Goal: Complete application form

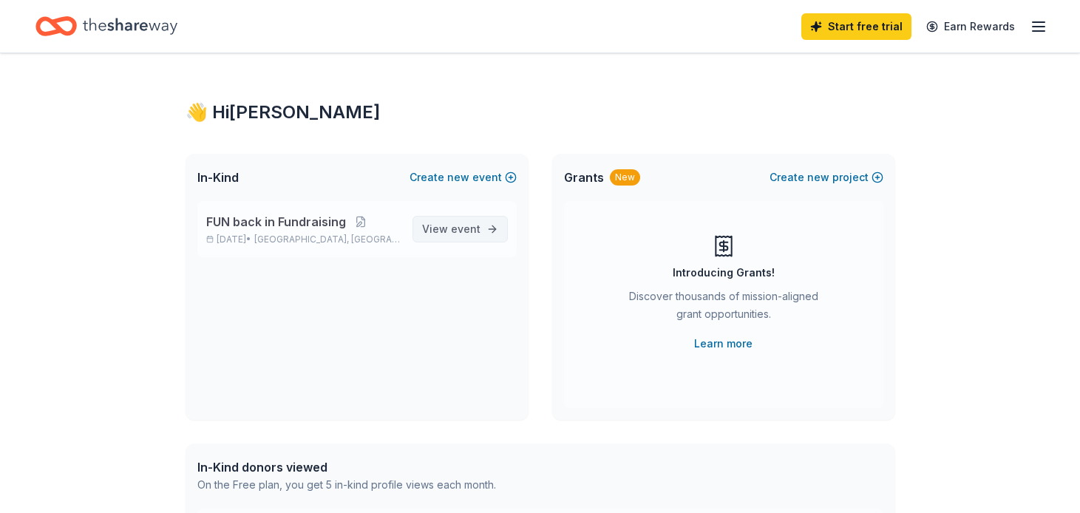
click at [457, 228] on span "event" at bounding box center [466, 228] width 30 height 13
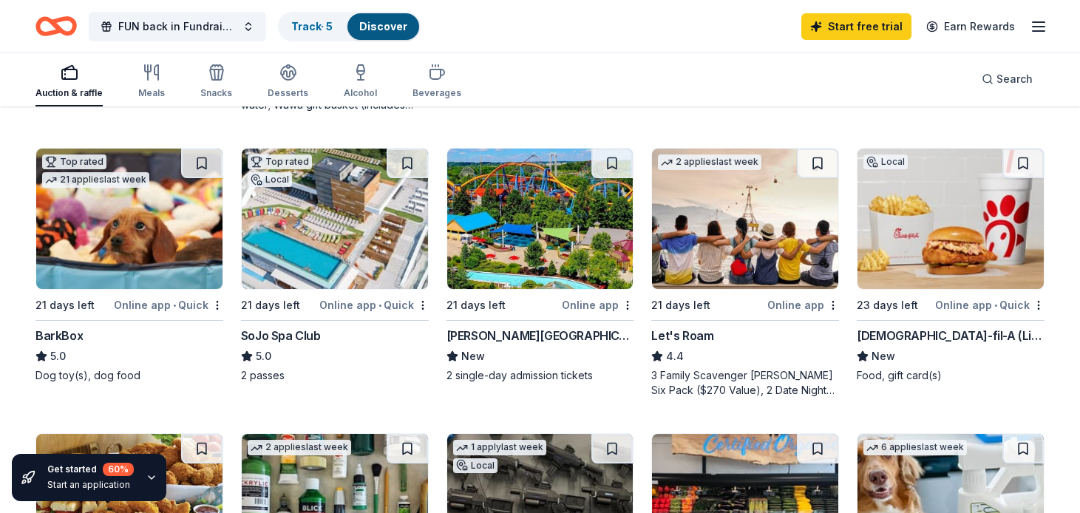
scroll to position [411, 0]
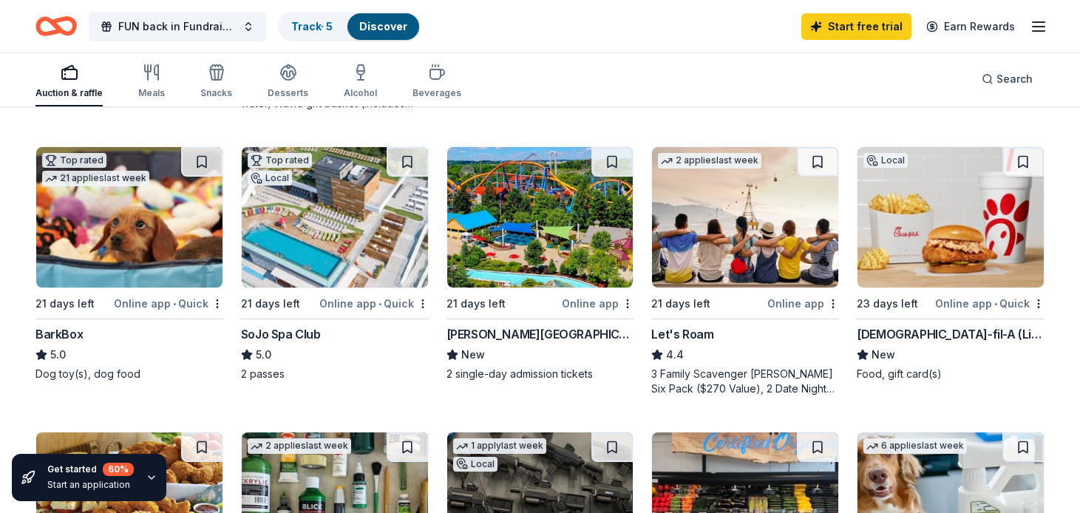
click at [293, 262] on img at bounding box center [335, 217] width 186 height 140
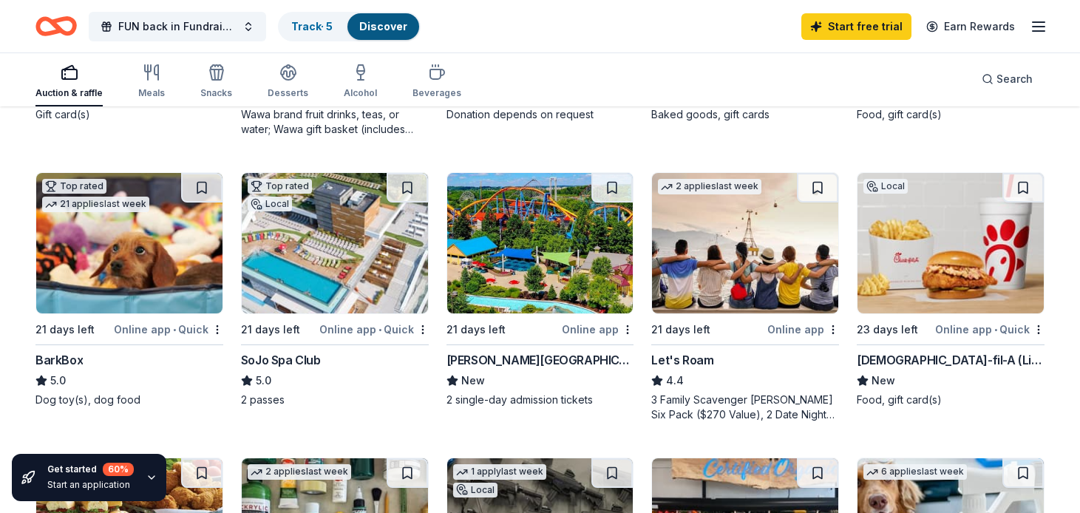
scroll to position [367, 0]
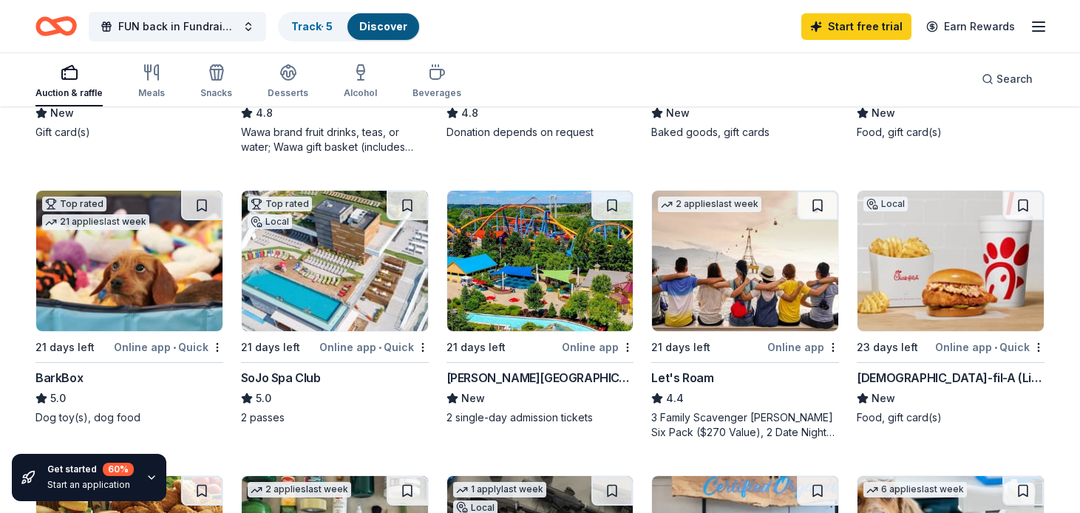
click at [503, 270] on img at bounding box center [540, 261] width 186 height 140
click at [712, 292] on img at bounding box center [745, 261] width 186 height 140
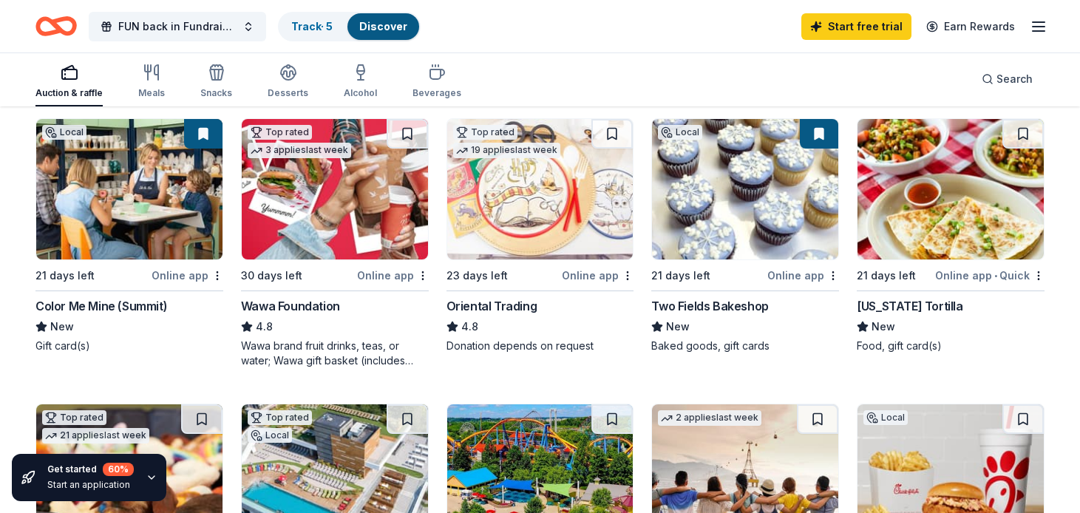
scroll to position [154, 0]
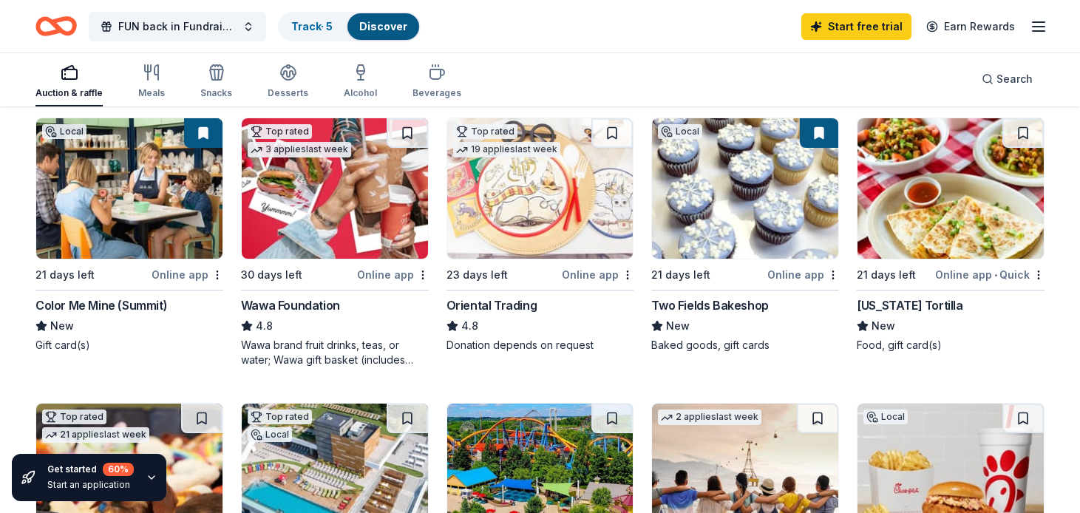
click at [313, 215] on img at bounding box center [335, 188] width 186 height 140
click at [565, 226] on img at bounding box center [540, 188] width 186 height 140
click at [603, 274] on div "Online app" at bounding box center [598, 274] width 72 height 18
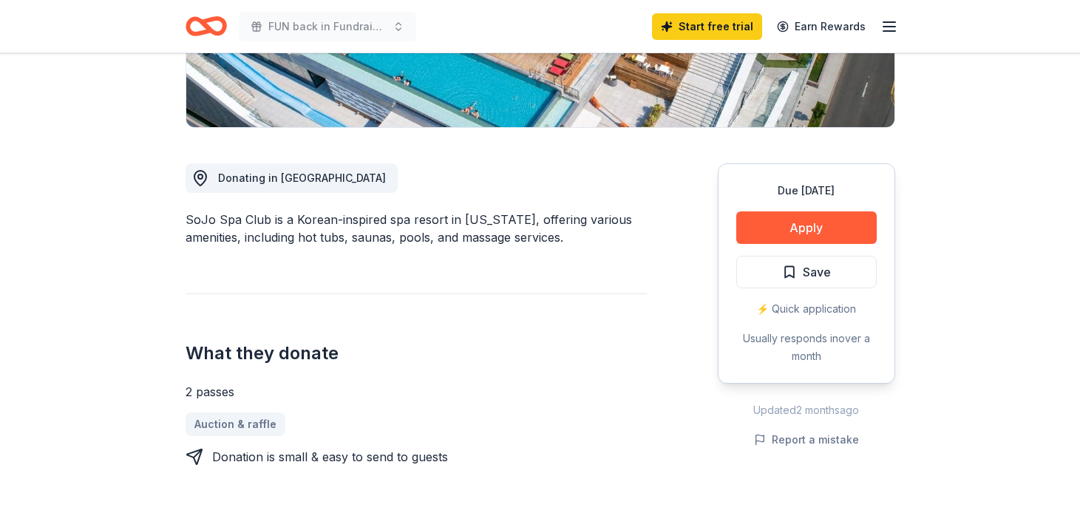
scroll to position [324, 0]
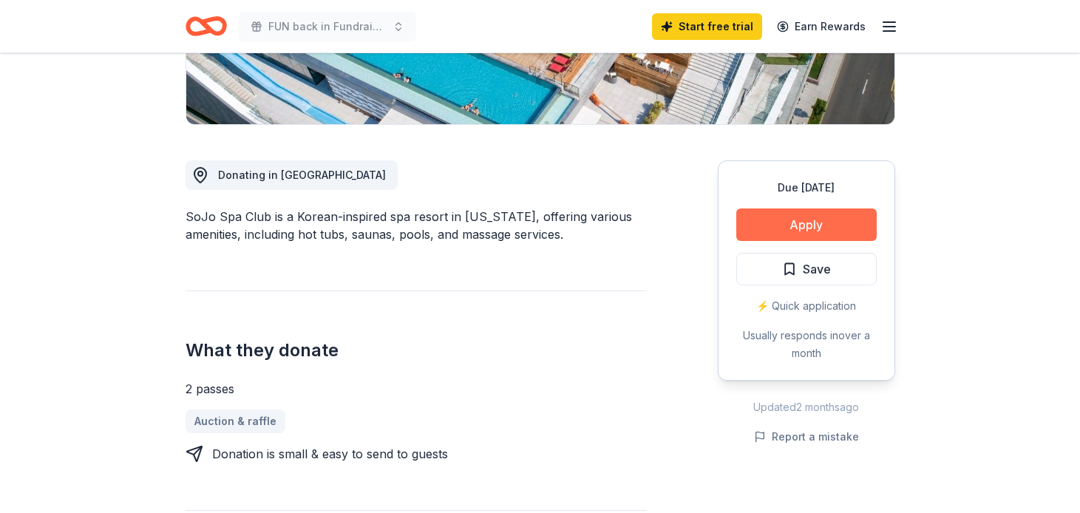
click at [840, 222] on button "Apply" at bounding box center [806, 224] width 140 height 33
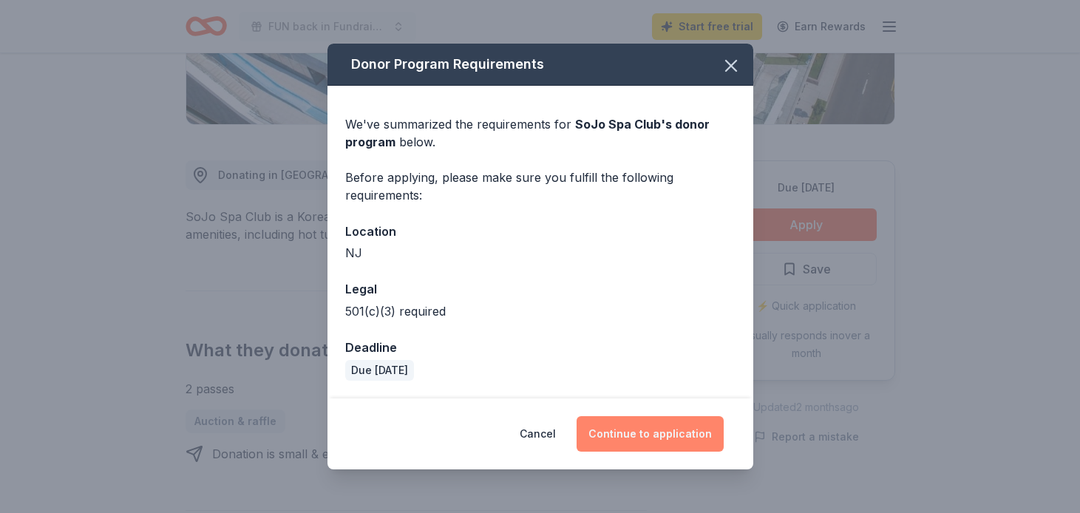
click at [666, 430] on button "Continue to application" at bounding box center [649, 433] width 147 height 35
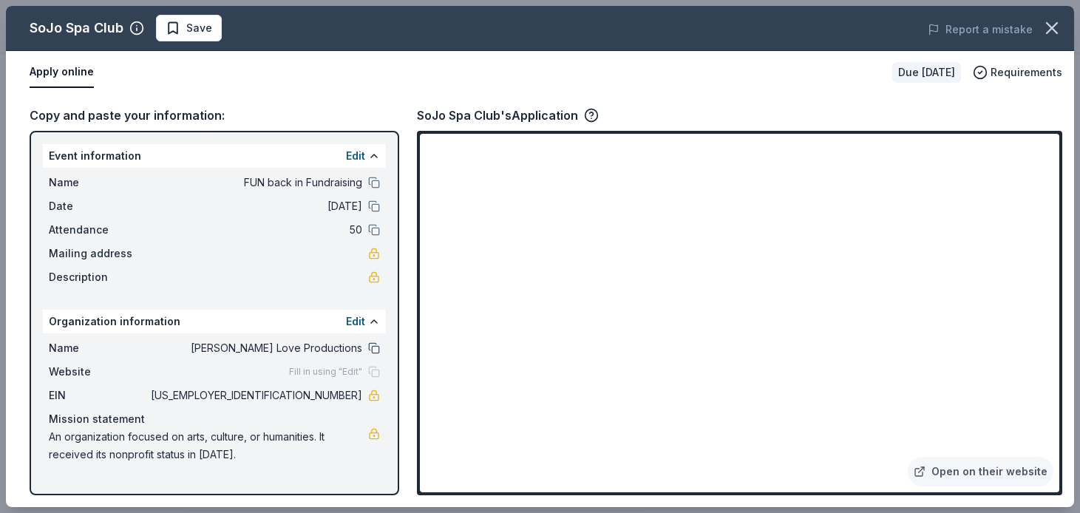
click at [373, 348] on button at bounding box center [374, 348] width 12 height 12
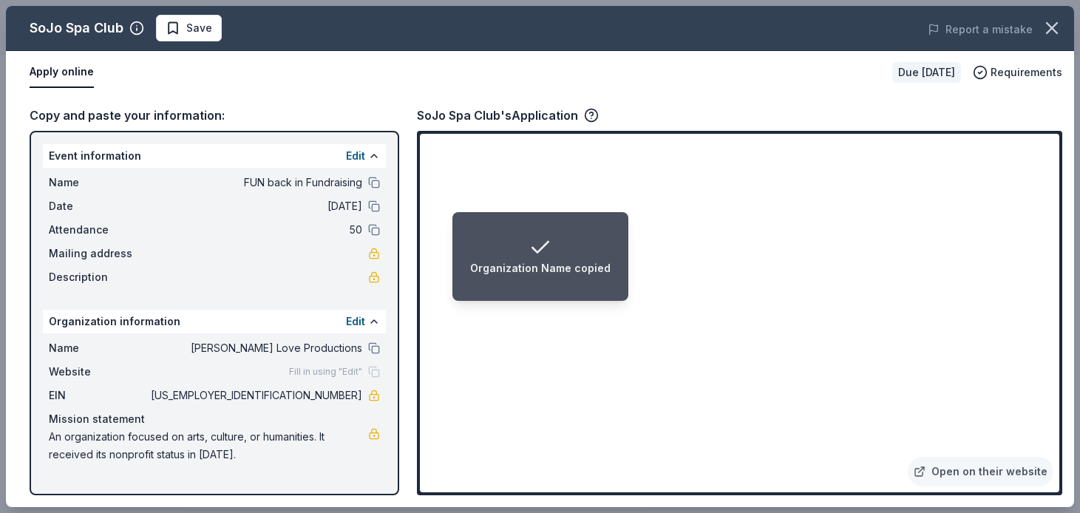
click at [619, 285] on li "Organization Name copied" at bounding box center [540, 256] width 176 height 89
click at [622, 292] on li "Organization Name copied" at bounding box center [540, 256] width 176 height 89
drag, startPoint x: 294, startPoint y: 397, endPoint x: 346, endPoint y: 395, distance: 51.8
click at [346, 395] on span "93-4264465" at bounding box center [255, 396] width 214 height 18
drag, startPoint x: 296, startPoint y: 392, endPoint x: 356, endPoint y: 391, distance: 60.6
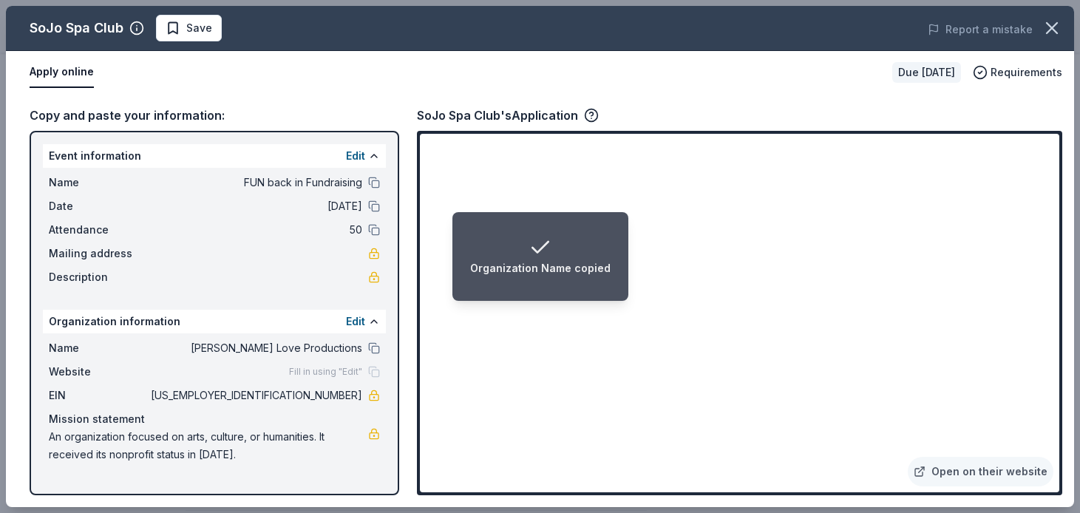
click at [357, 391] on span "93-4264465" at bounding box center [255, 396] width 214 height 18
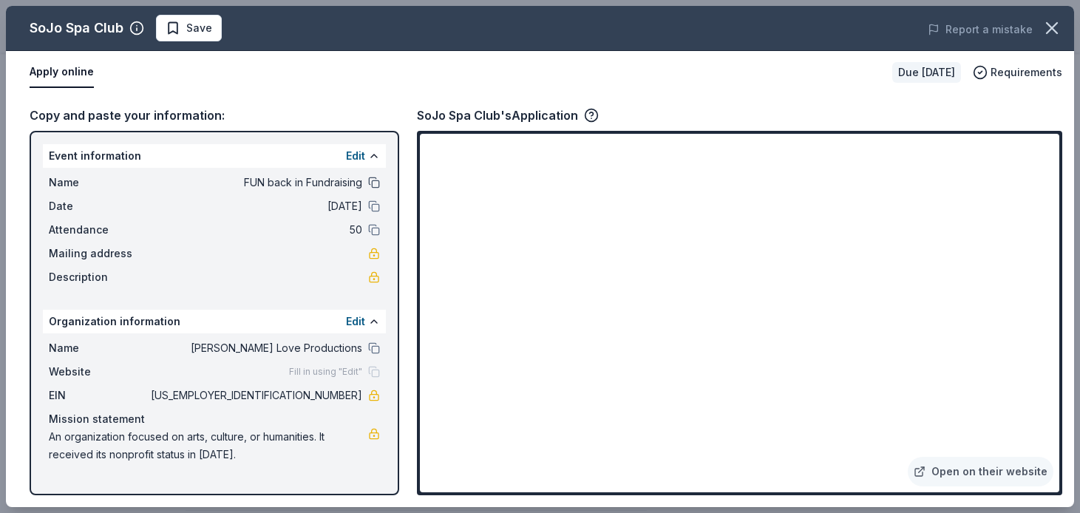
click at [373, 182] on button at bounding box center [374, 183] width 12 height 12
click at [1043, 33] on icon "button" at bounding box center [1051, 28] width 21 height 21
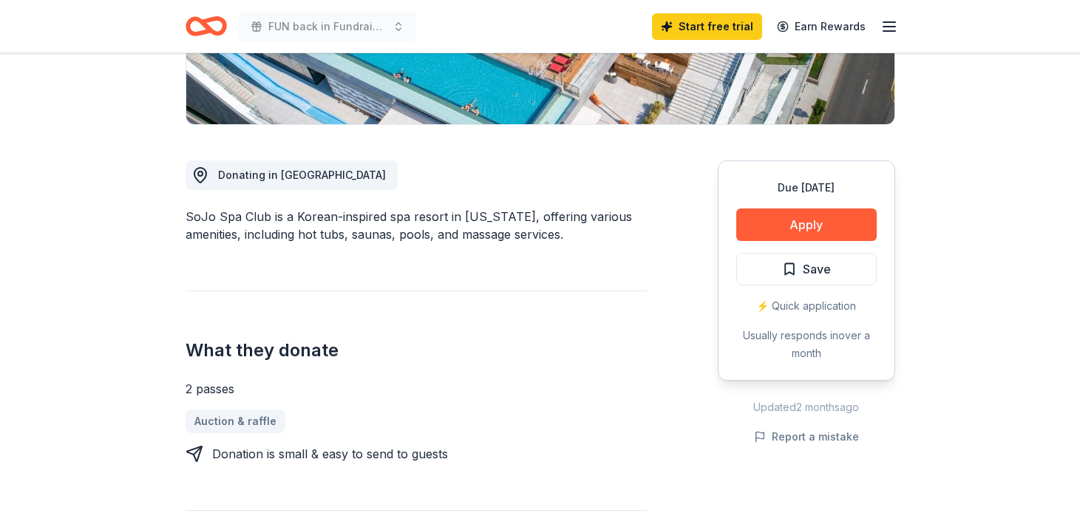
scroll to position [0, 0]
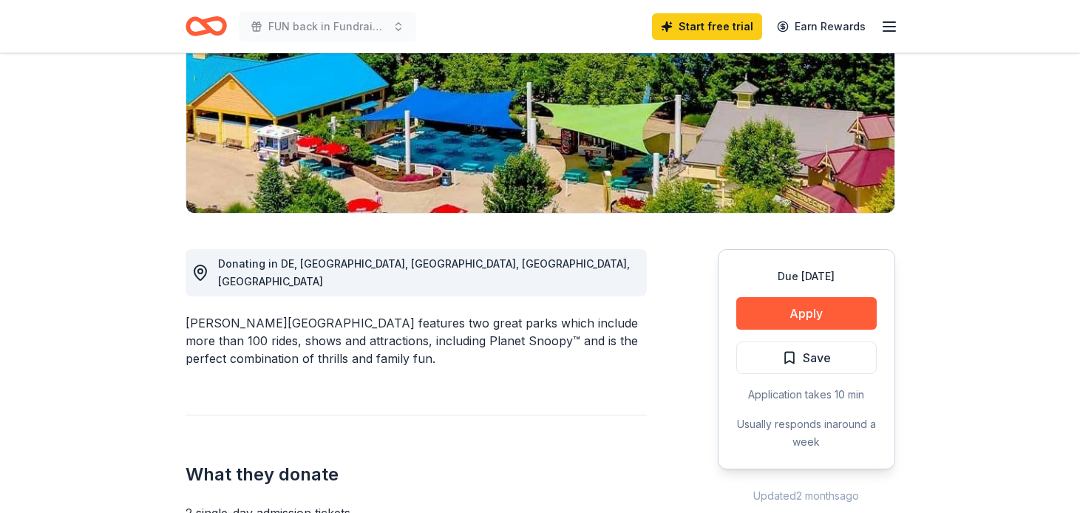
scroll to position [242, 0]
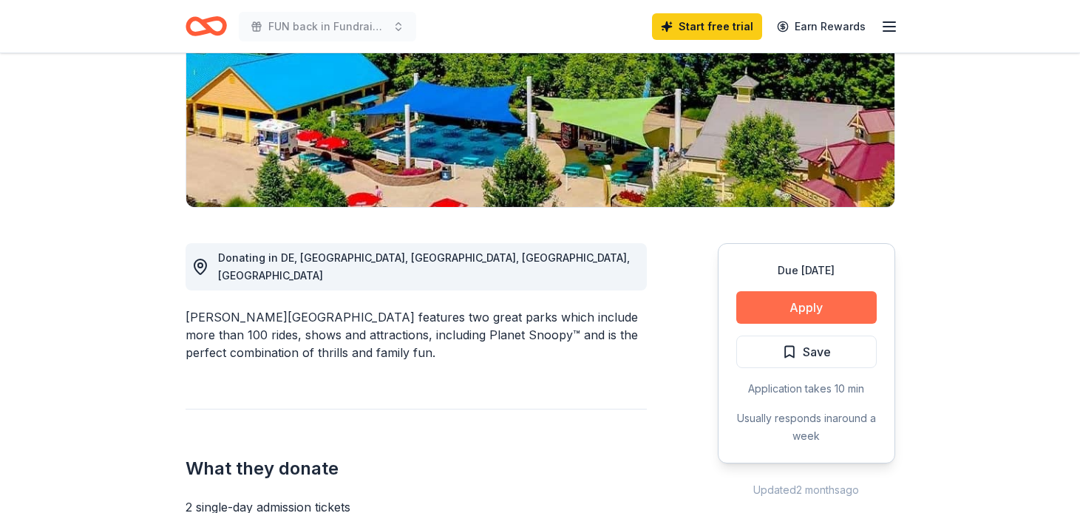
click at [829, 307] on button "Apply" at bounding box center [806, 307] width 140 height 33
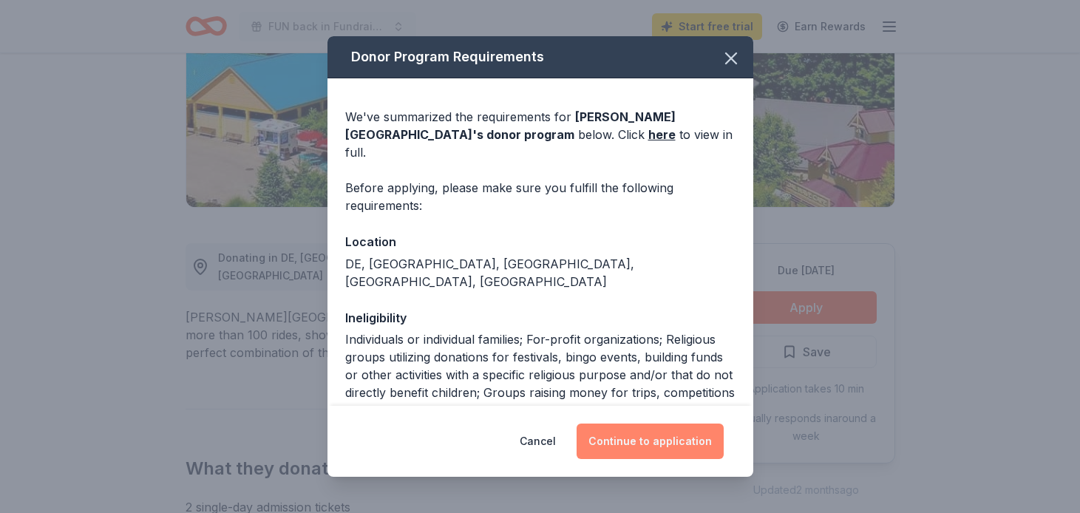
click at [673, 442] on button "Continue to application" at bounding box center [649, 440] width 147 height 35
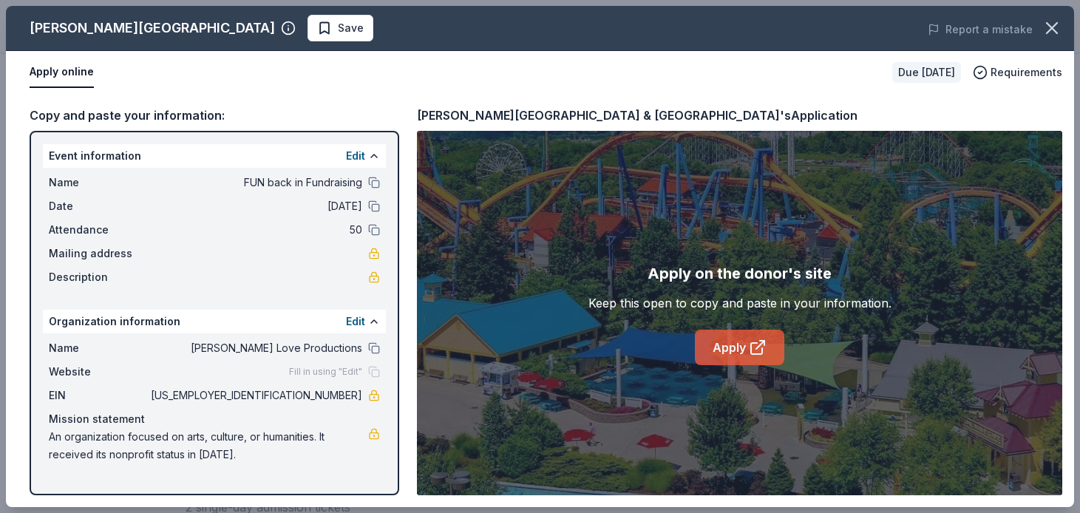
click at [734, 344] on link "Apply" at bounding box center [739, 347] width 89 height 35
click at [1049, 33] on icon "button" at bounding box center [1051, 28] width 21 height 21
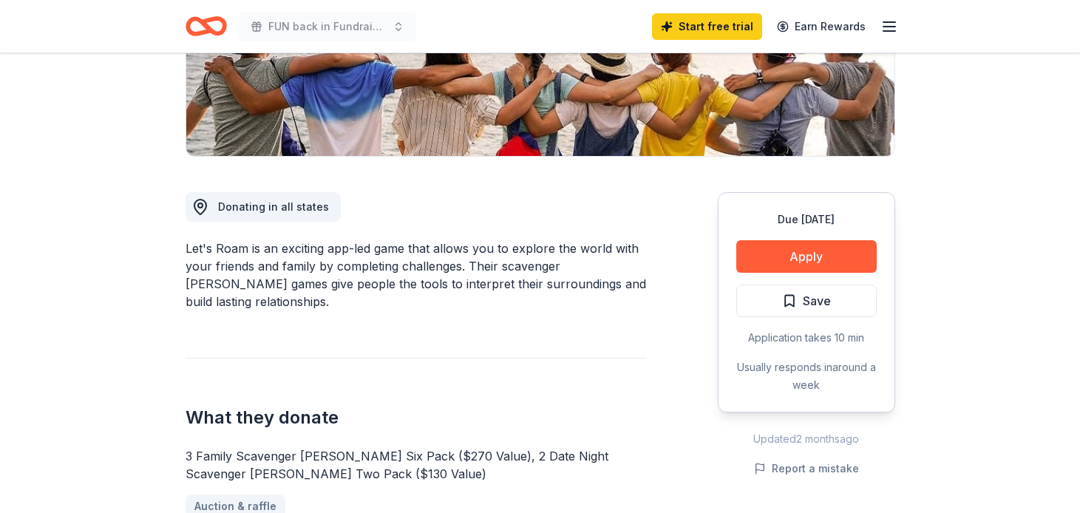
scroll to position [295, 0]
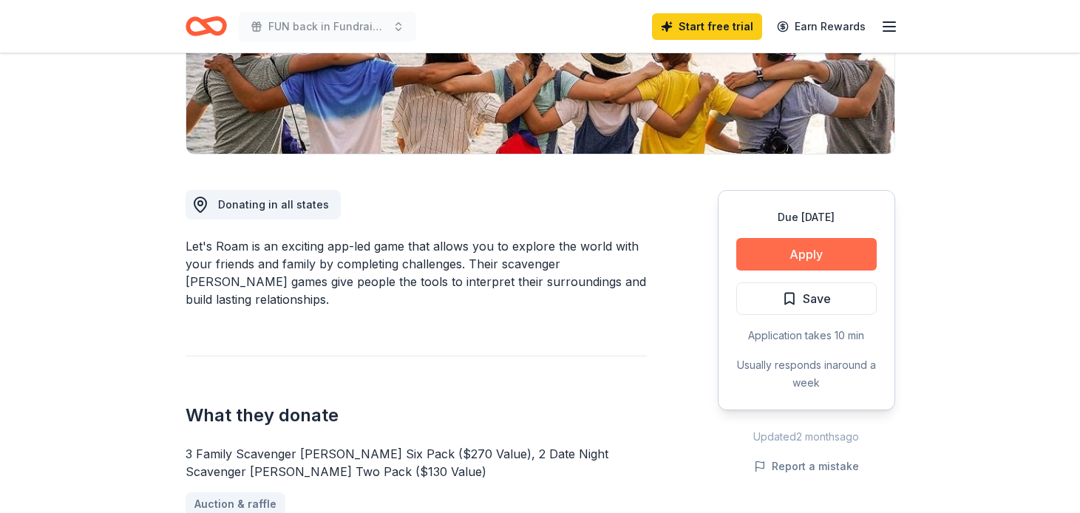
click at [822, 270] on button "Apply" at bounding box center [806, 254] width 140 height 33
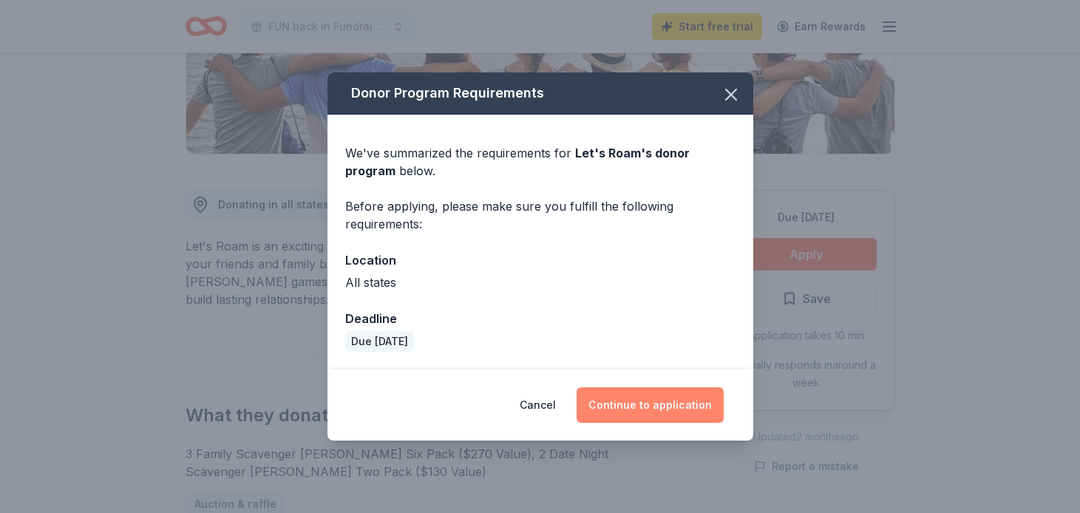
click at [661, 393] on button "Continue to application" at bounding box center [649, 404] width 147 height 35
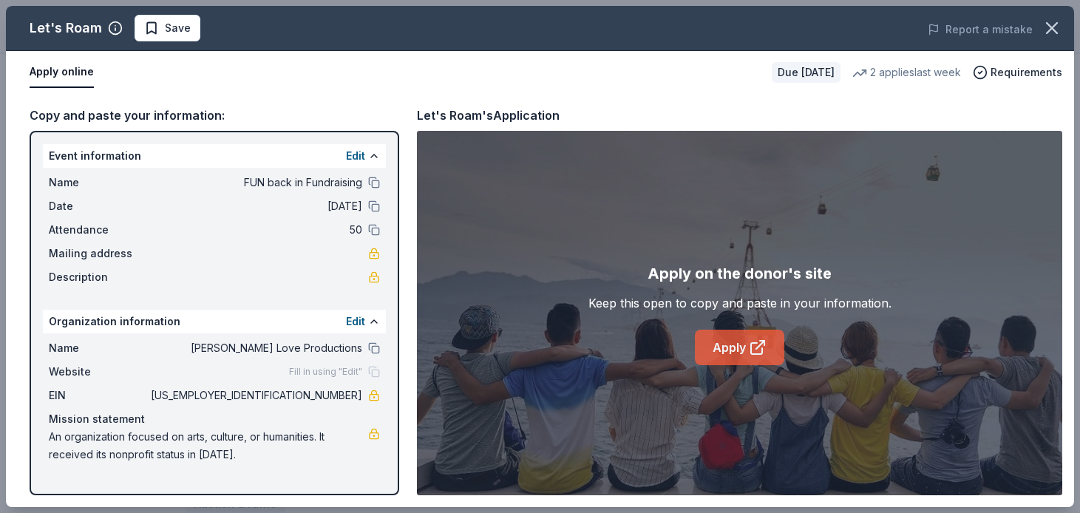
click at [749, 352] on icon at bounding box center [758, 347] width 18 height 18
click at [1055, 27] on icon "button" at bounding box center [1051, 28] width 21 height 21
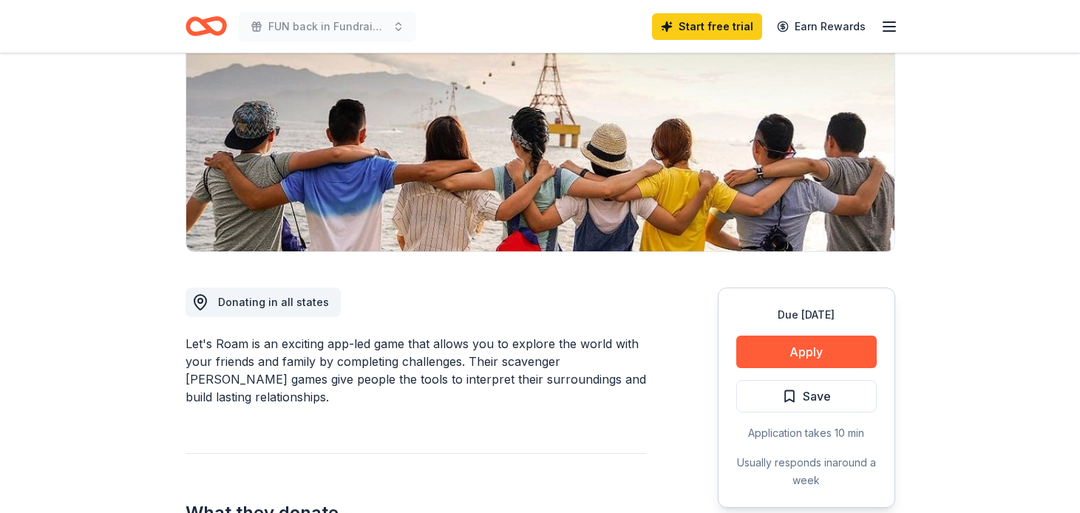
scroll to position [0, 0]
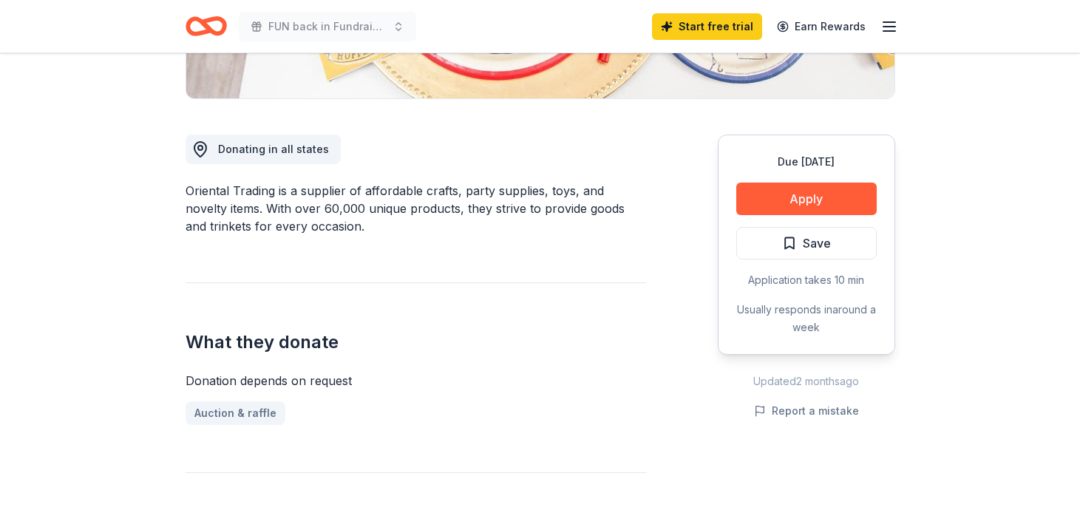
scroll to position [353, 0]
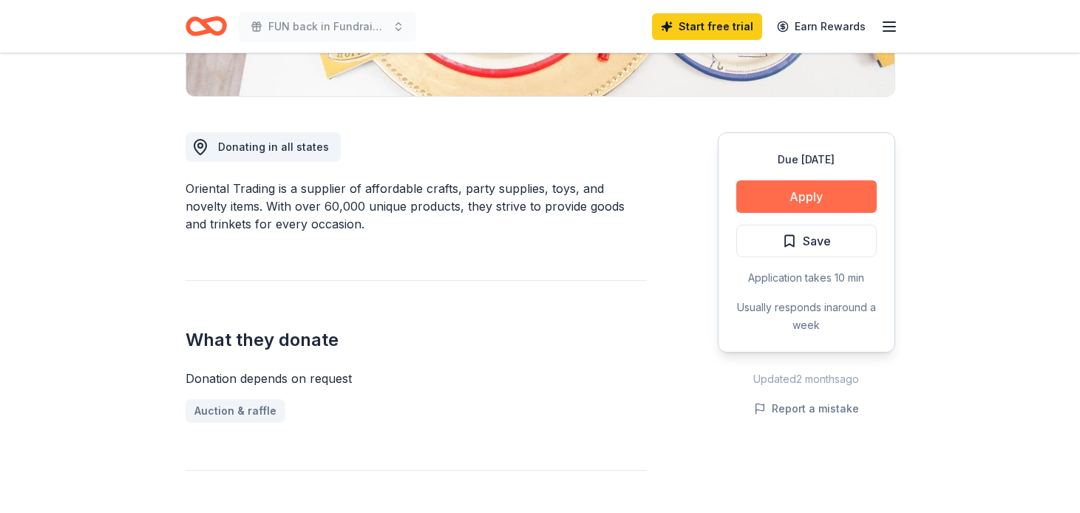
click at [807, 203] on button "Apply" at bounding box center [806, 196] width 140 height 33
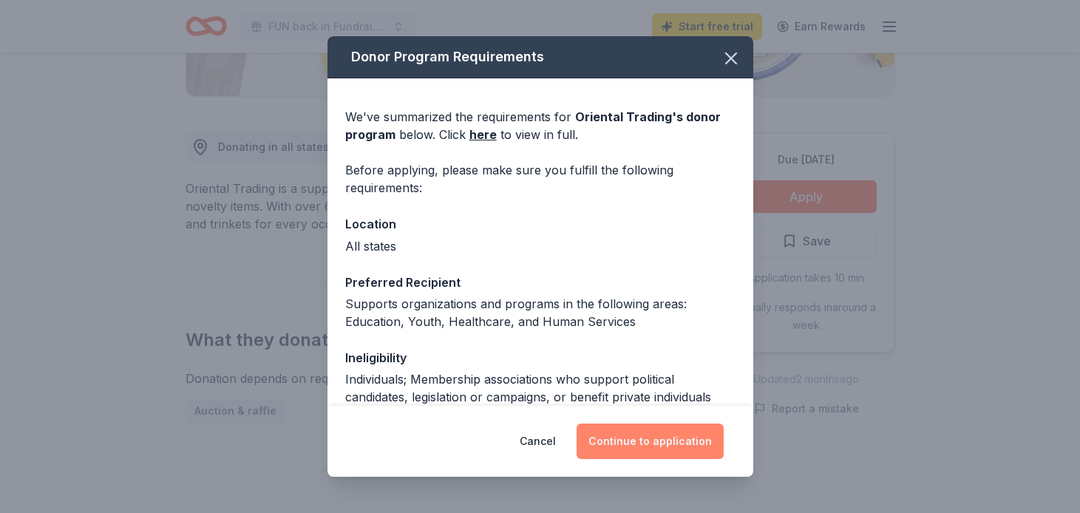
click at [642, 442] on button "Continue to application" at bounding box center [649, 440] width 147 height 35
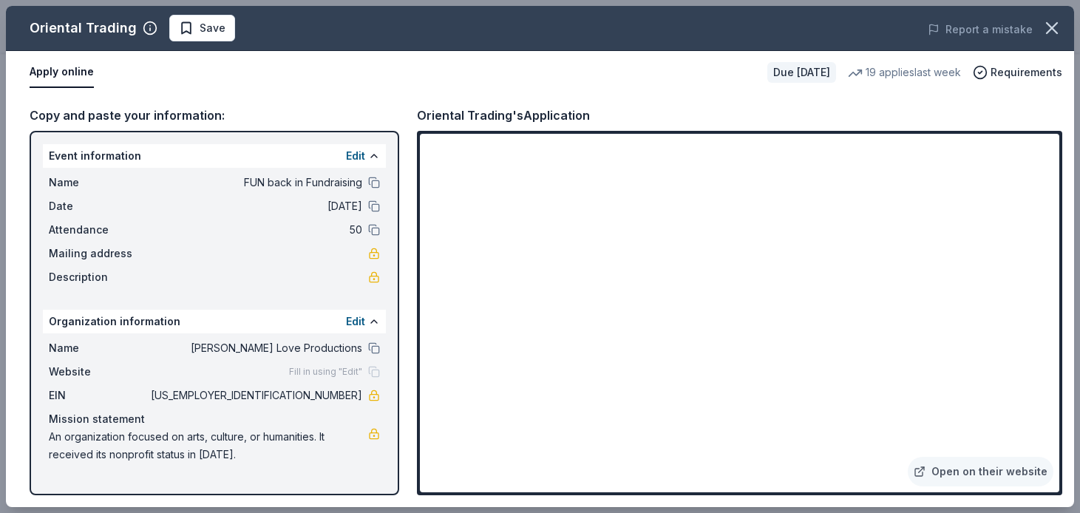
click at [305, 395] on span "[US_EMPLOYER_IDENTIFICATION_NUMBER]" at bounding box center [255, 396] width 214 height 18
drag, startPoint x: 302, startPoint y: 395, endPoint x: 365, endPoint y: 390, distance: 63.0
click at [366, 394] on div "EIN 93-4264465" at bounding box center [214, 396] width 331 height 18
click at [1061, 28] on icon "button" at bounding box center [1051, 28] width 21 height 21
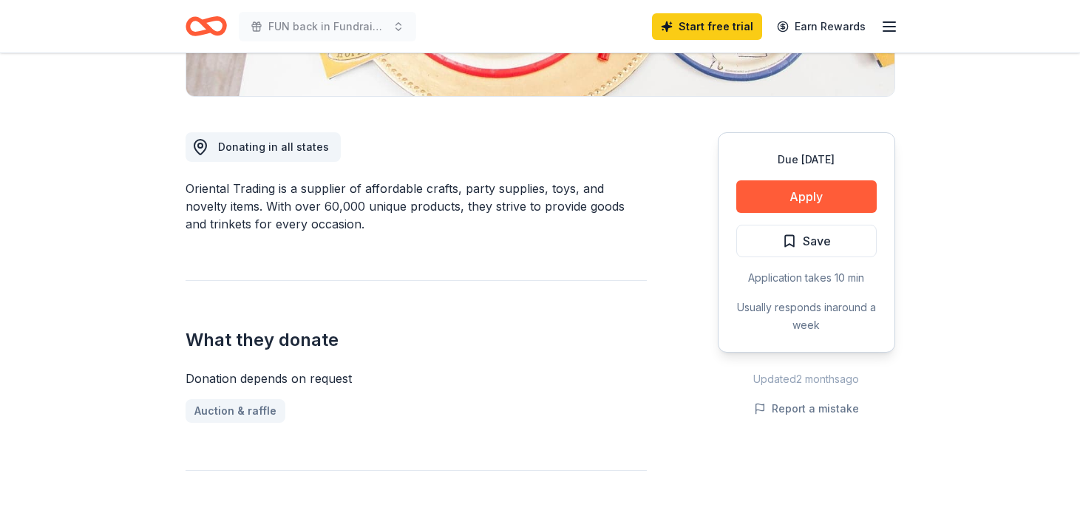
scroll to position [0, 0]
